Goal: Task Accomplishment & Management: Manage account settings

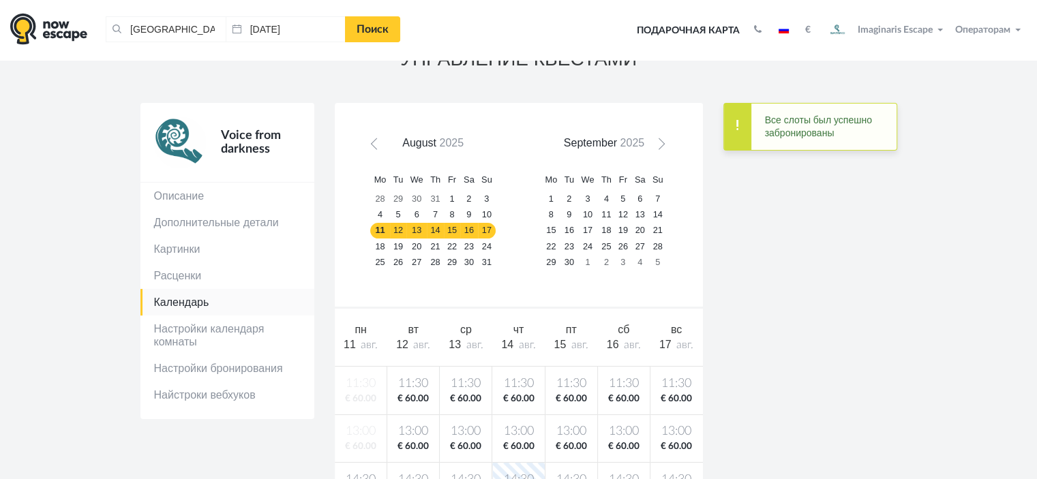
scroll to position [68, 0]
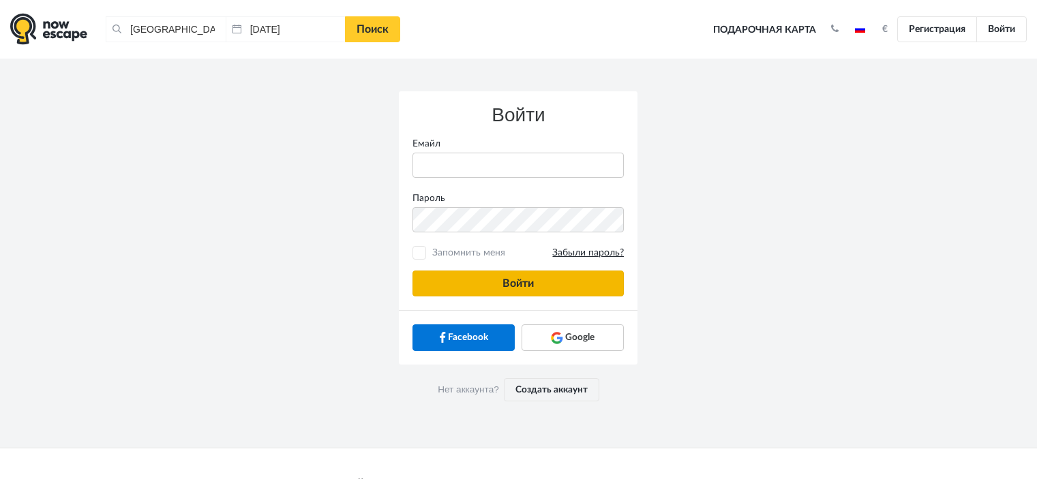
type input "anatoly@imaginaris.ee"
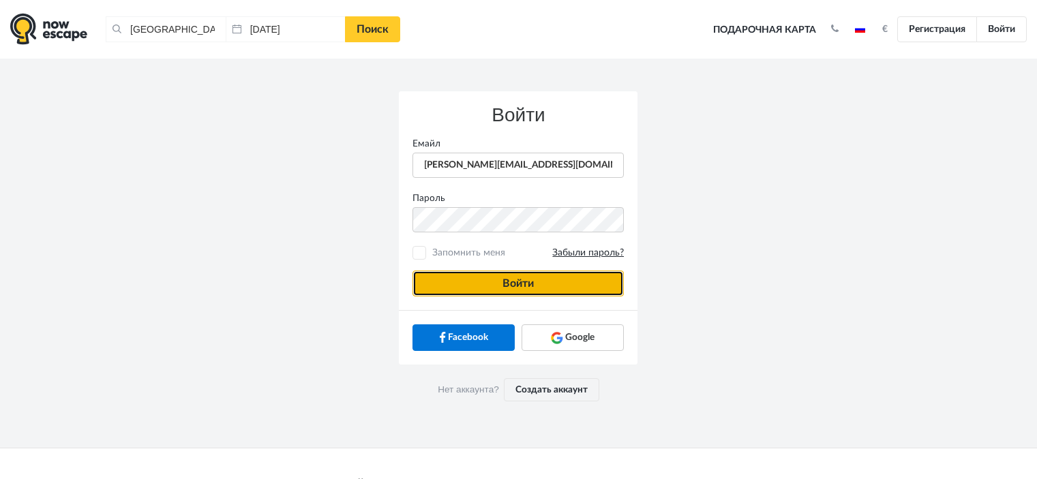
click at [440, 294] on button "Войти" at bounding box center [517, 284] width 211 height 26
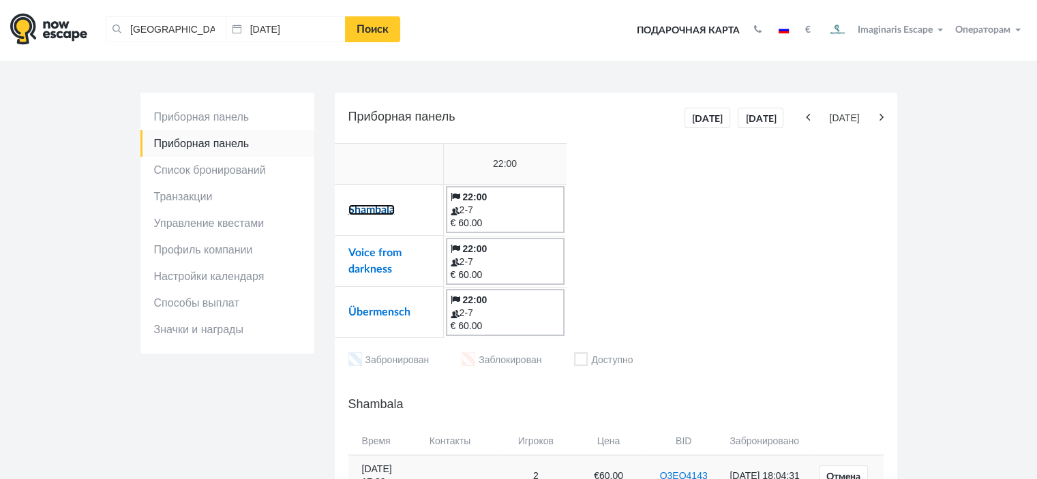
click at [381, 207] on link "Shambala" at bounding box center [371, 209] width 46 height 11
click at [372, 250] on link "Voice from darkness" at bounding box center [374, 260] width 53 height 27
click at [374, 314] on link "Übermensch" at bounding box center [379, 312] width 62 height 11
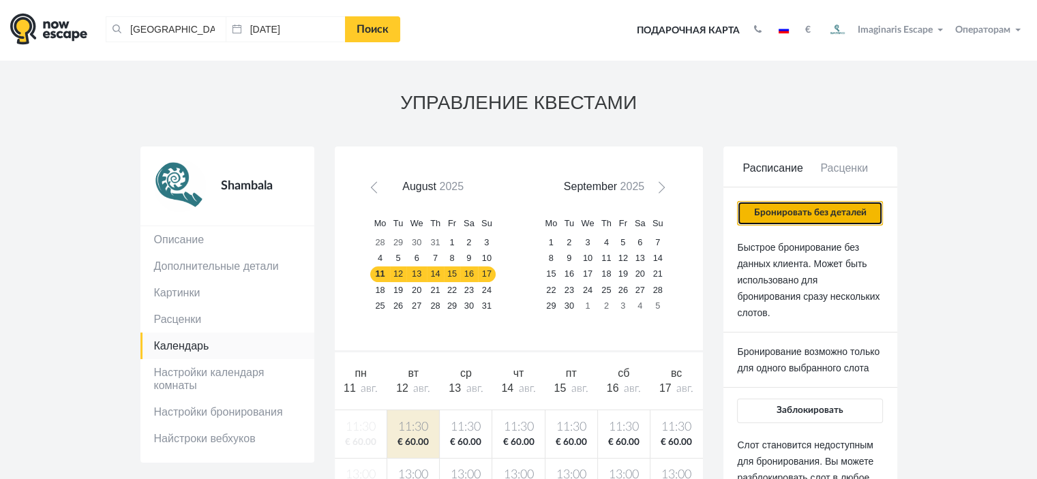
click at [788, 206] on button "Бронировать без деталей" at bounding box center [809, 213] width 145 height 25
click at [765, 213] on button "Бронировать без деталей" at bounding box center [809, 213] width 145 height 25
click at [794, 217] on button "Бронировать без деталей" at bounding box center [809, 213] width 145 height 25
